Goal: Information Seeking & Learning: Learn about a topic

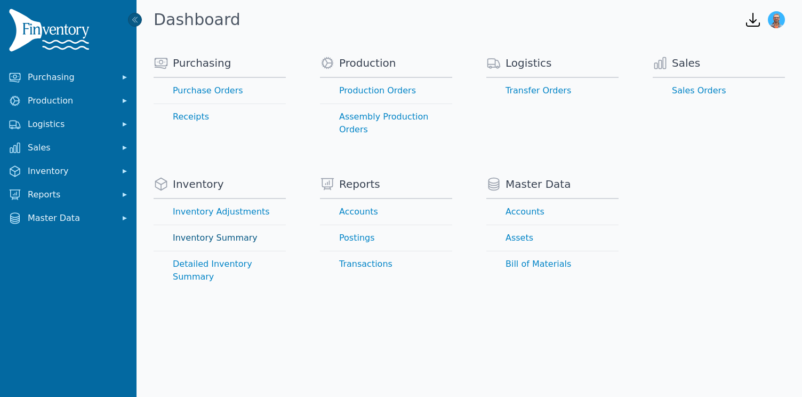
click at [235, 225] on link "Inventory Summary" at bounding box center [220, 238] width 132 height 26
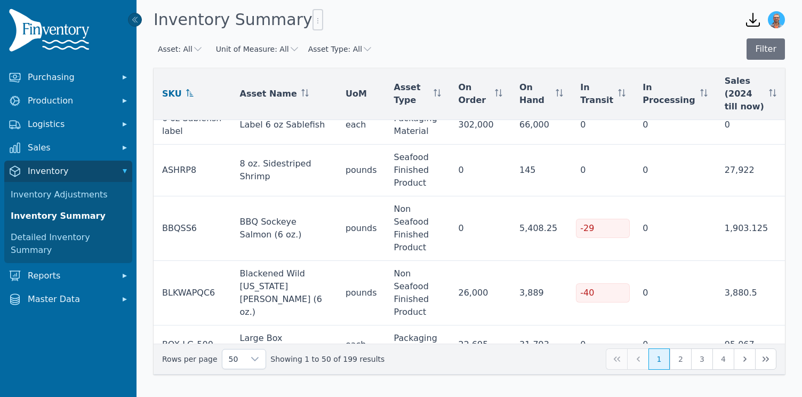
scroll to position [1749, 0]
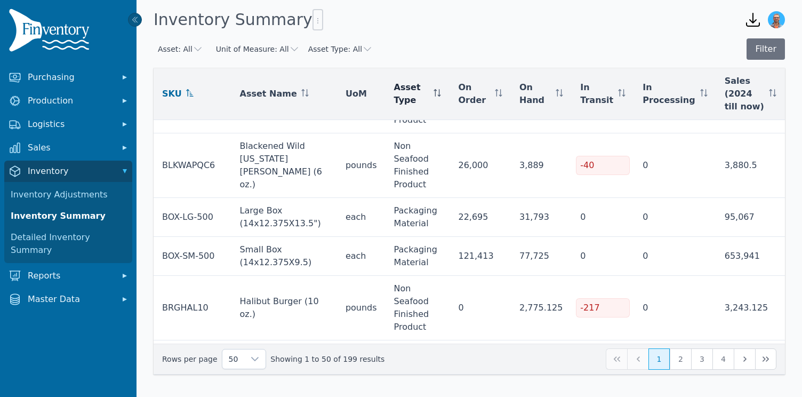
click at [441, 94] on icon at bounding box center [437, 92] width 7 height 7
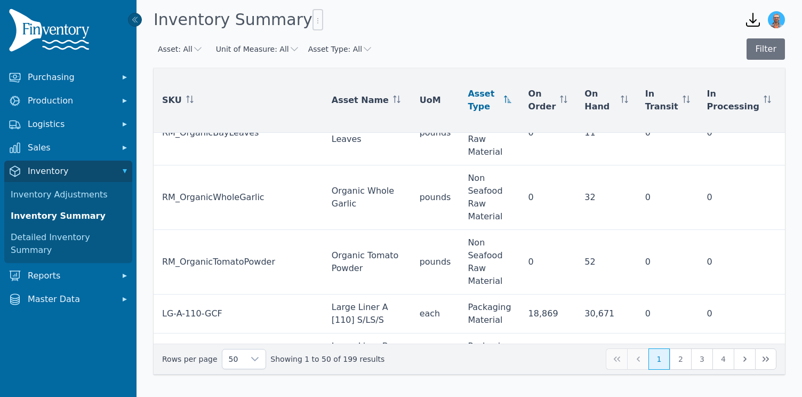
scroll to position [2939, 0]
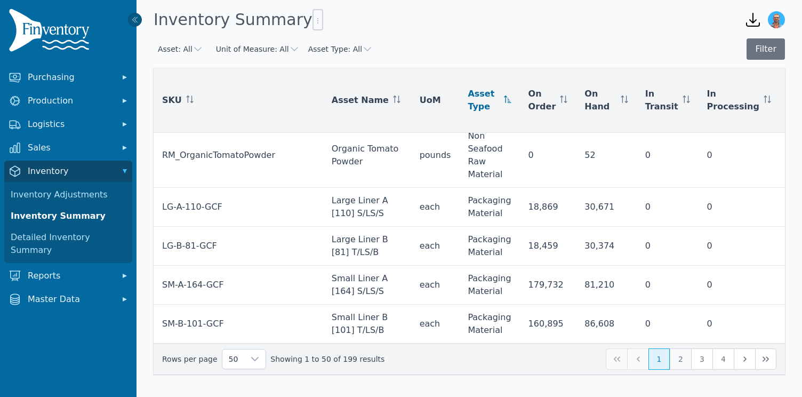
click at [680, 359] on button "2" at bounding box center [680, 358] width 21 height 21
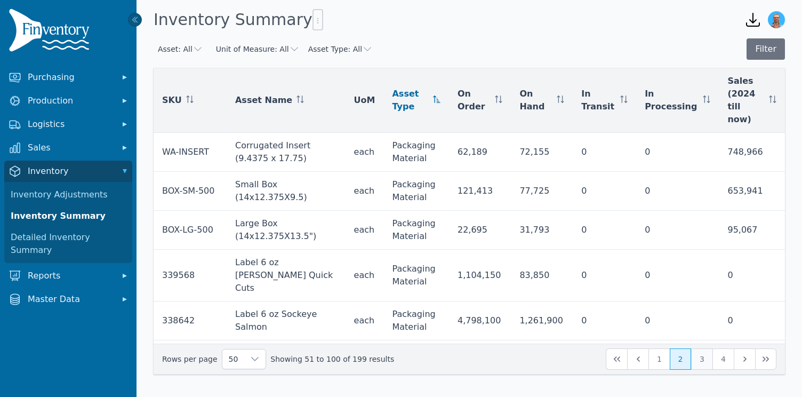
click at [706, 358] on button "3" at bounding box center [701, 358] width 21 height 21
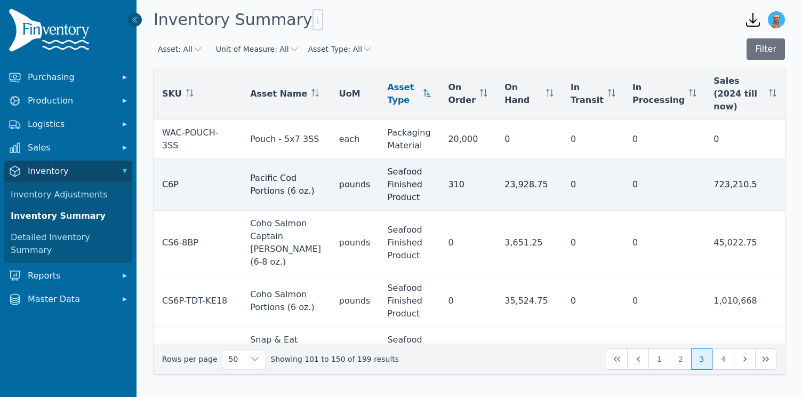
click at [289, 172] on td "Pacific Cod Portions (6 oz.)" at bounding box center [286, 185] width 89 height 52
click at [351, 169] on td "pounds" at bounding box center [355, 185] width 49 height 52
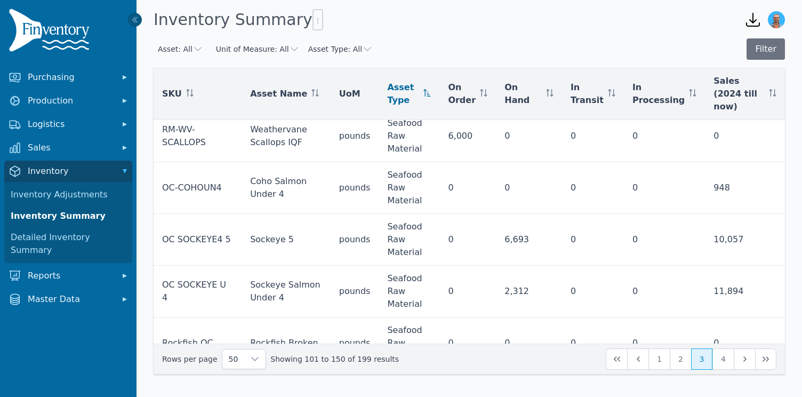
scroll to position [2095, 0]
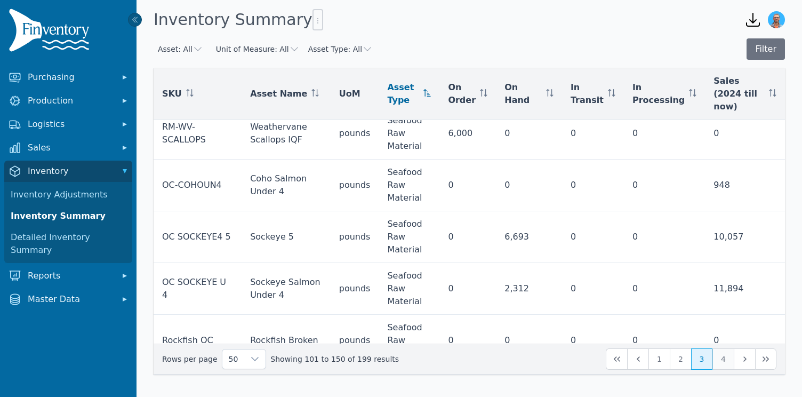
click at [721, 358] on button "4" at bounding box center [723, 358] width 21 height 21
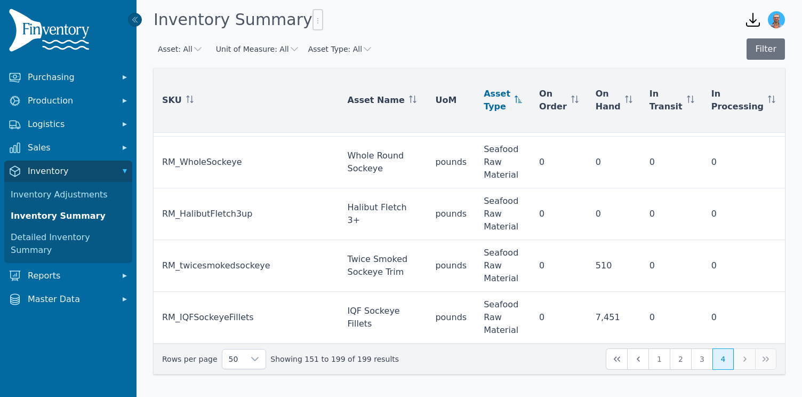
scroll to position [2376, 0]
click at [743, 360] on div "50 Showing 151 to 199 of 199 results 1 2 3 4" at bounding box center [469, 358] width 614 height 21
